Goal: Task Accomplishment & Management: Manage account settings

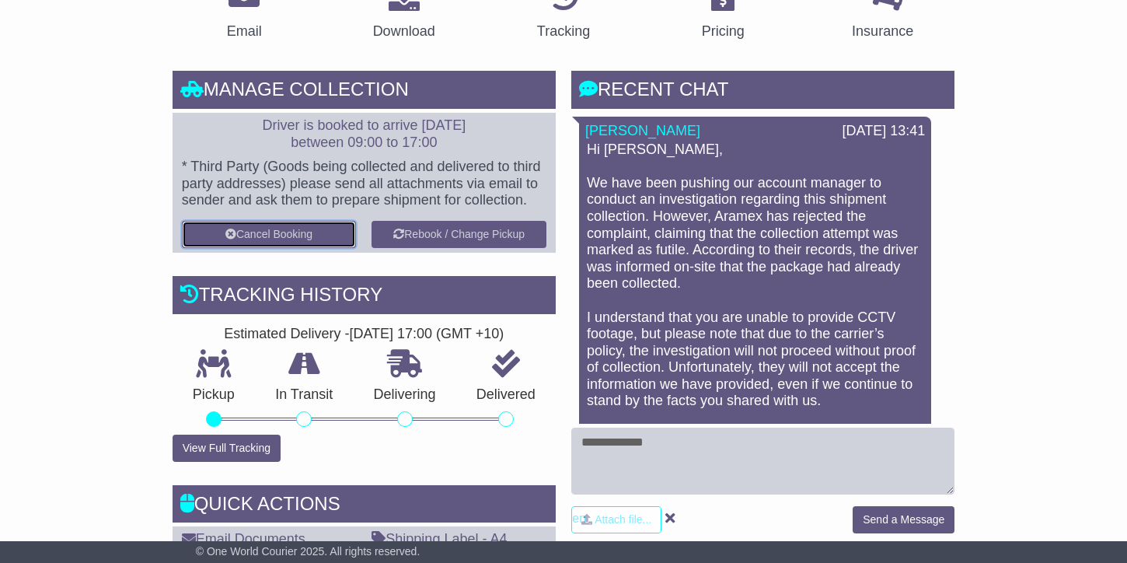
click at [275, 229] on button "Cancel Booking" at bounding box center [269, 234] width 175 height 27
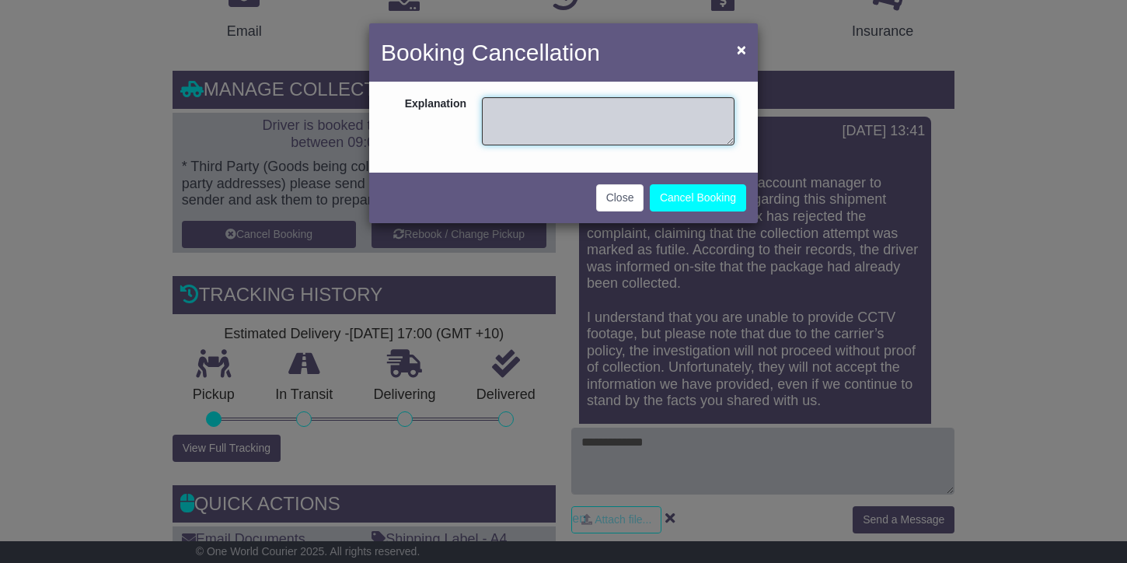
click at [552, 117] on textarea at bounding box center [608, 121] width 253 height 48
type textarea "**********"
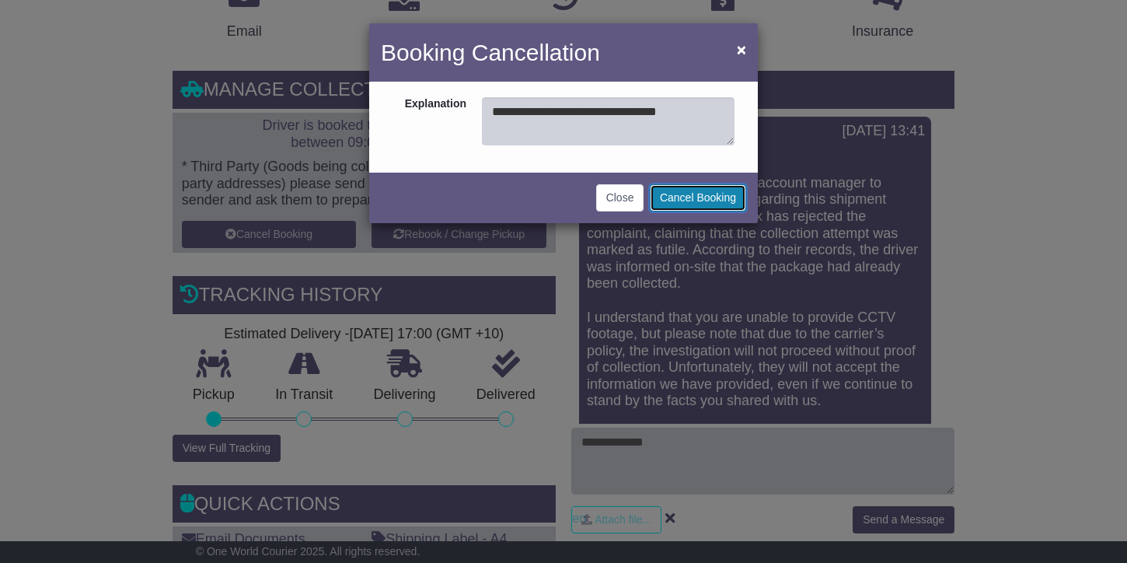
click at [686, 195] on button "Cancel Booking" at bounding box center [698, 197] width 96 height 27
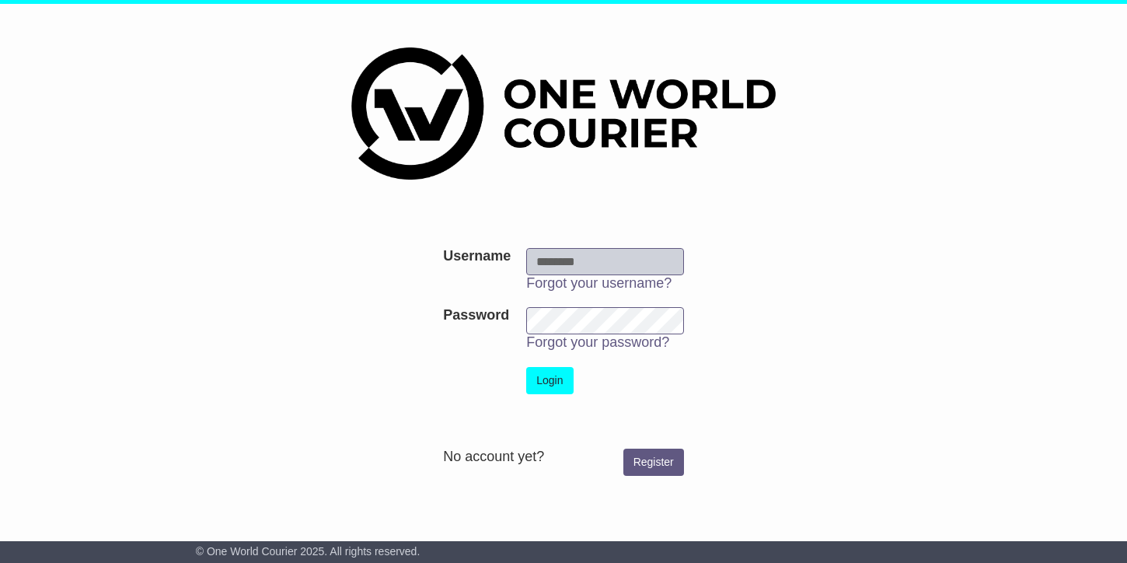
type input "**********"
click at [545, 385] on button "Login" at bounding box center [549, 380] width 47 height 27
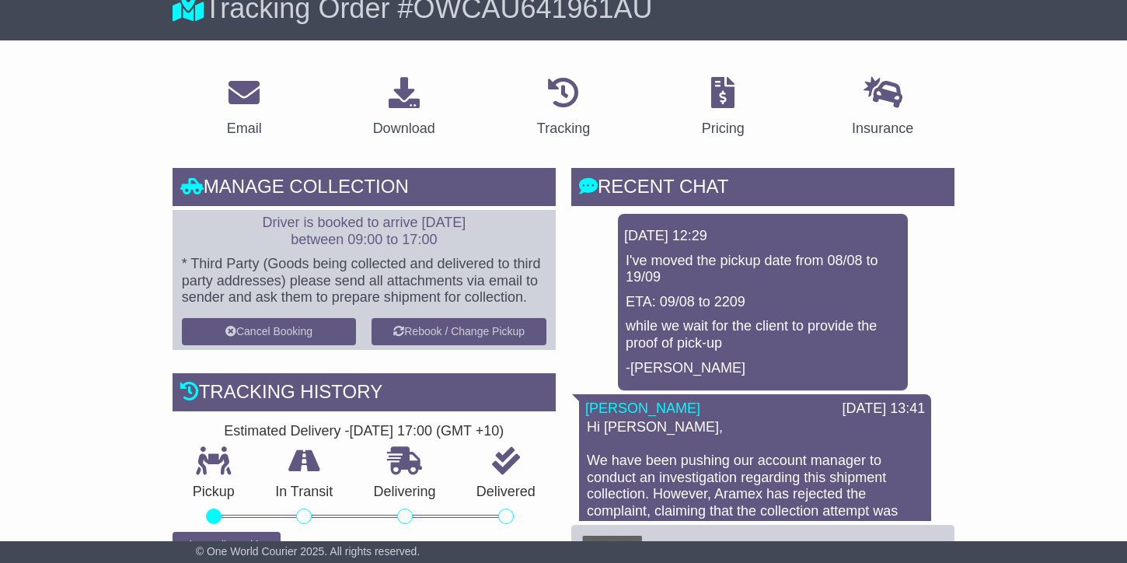
scroll to position [163, 0]
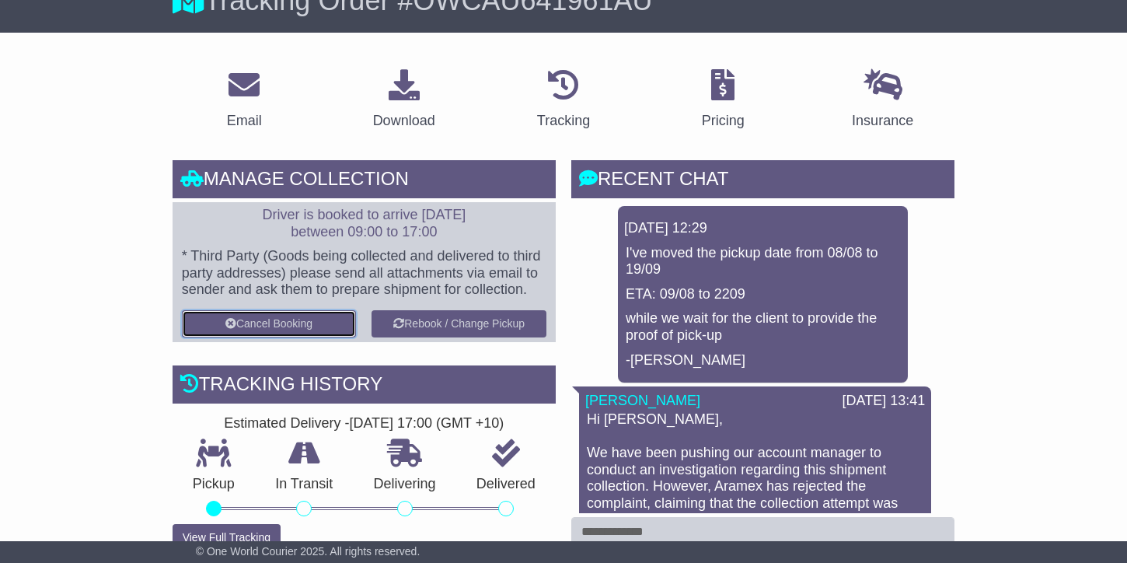
click at [274, 322] on button "Cancel Booking" at bounding box center [269, 323] width 175 height 27
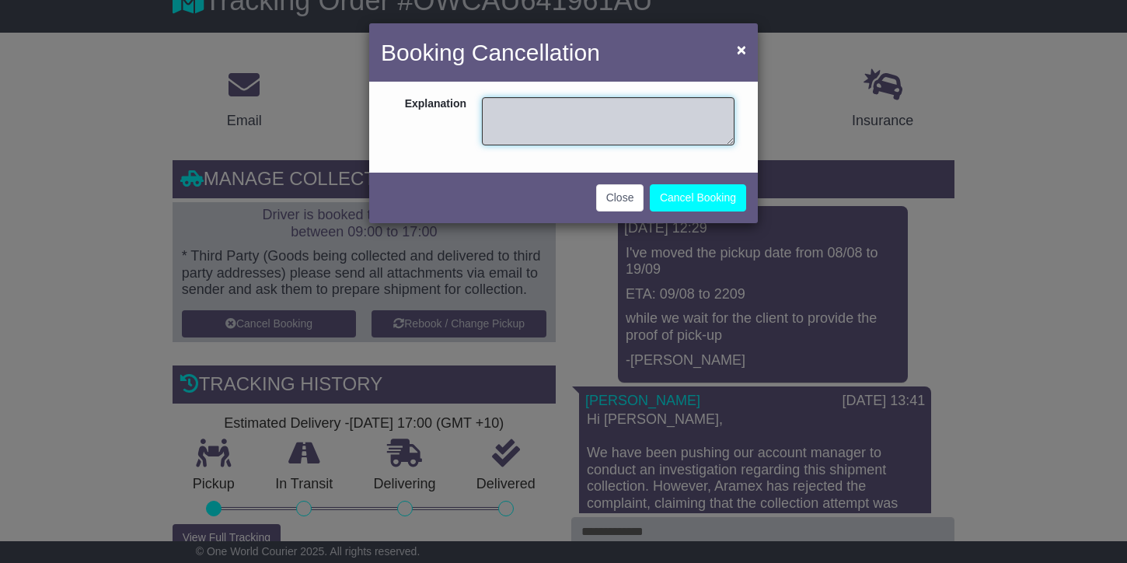
click at [497, 125] on textarea at bounding box center [608, 121] width 253 height 48
type textarea "*"
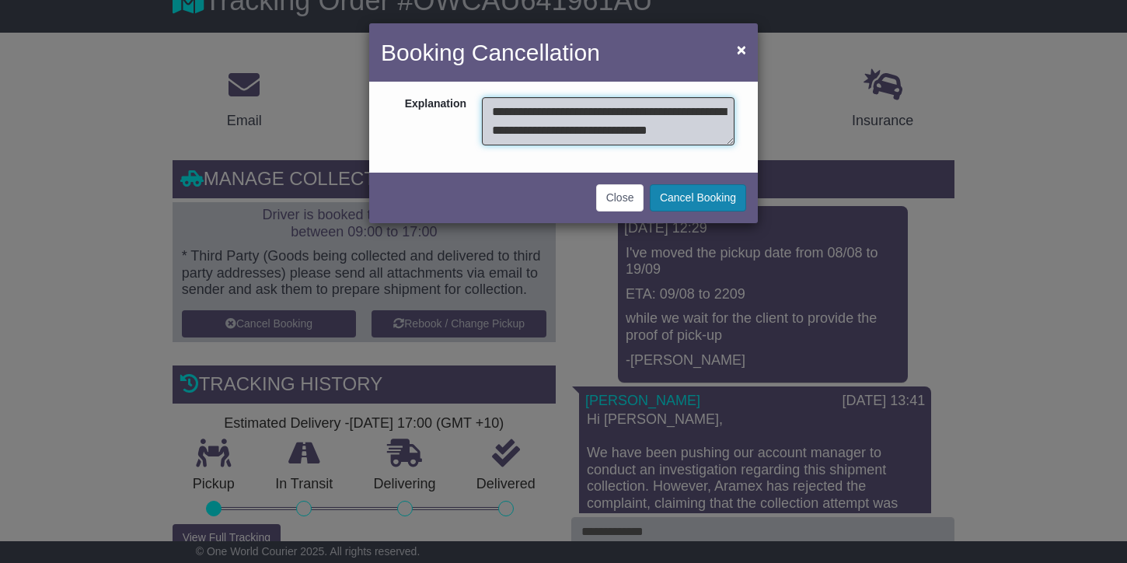
scroll to position [12, 0]
type textarea "**********"
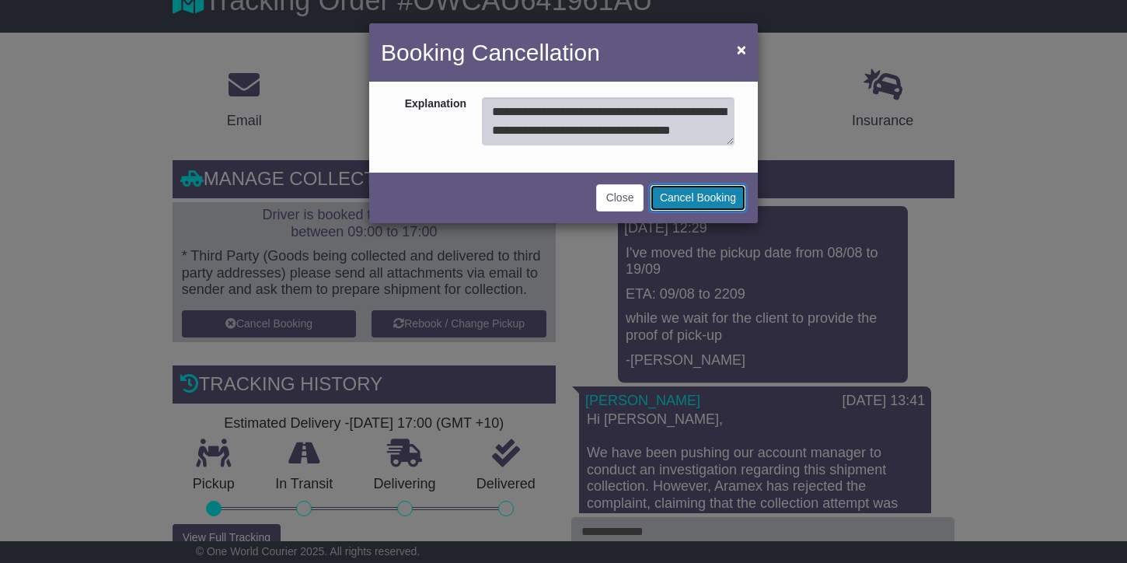
click at [697, 198] on button "Cancel Booking" at bounding box center [698, 197] width 96 height 27
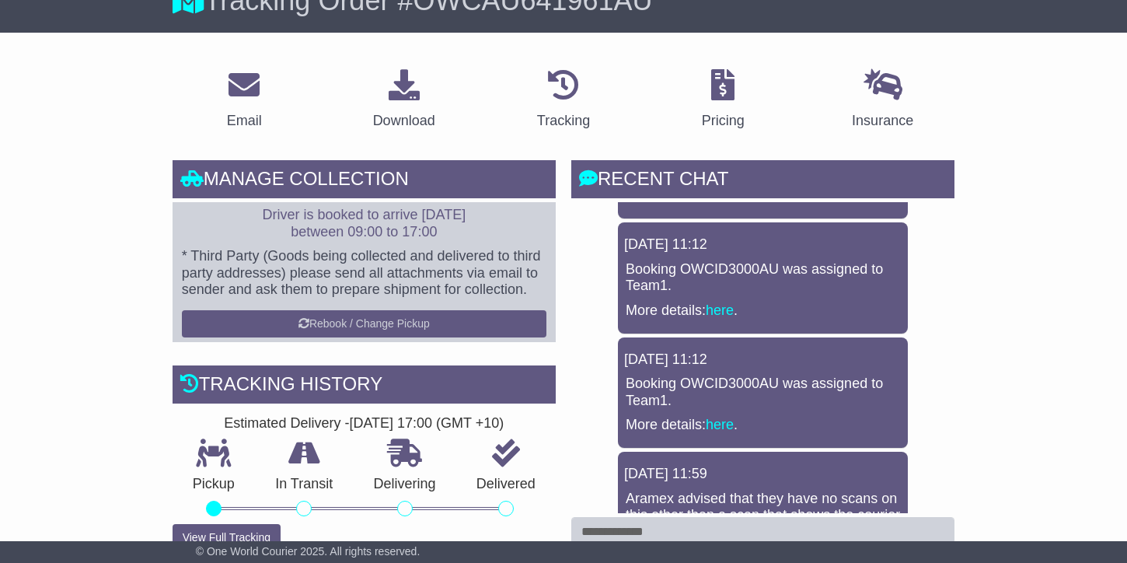
scroll to position [1043, 0]
click at [506, 529] on div "Tracking history Estimated Delivery - 22 Sep 2025 - 17:00 (GMT +10) Pickup In T…" at bounding box center [364, 458] width 383 height 186
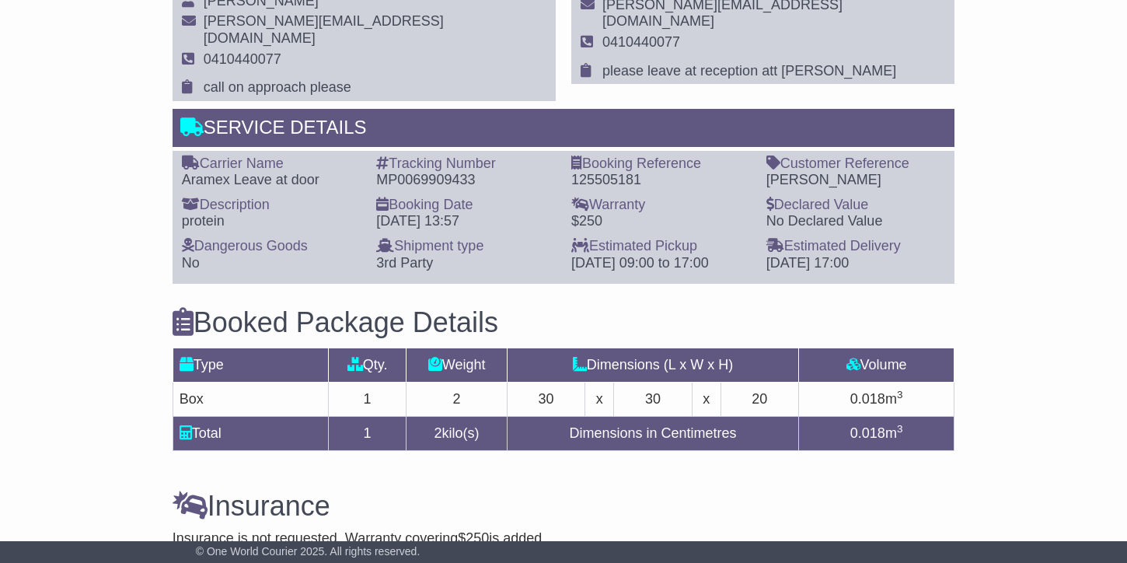
scroll to position [1457, 0]
